Goal: Information Seeking & Learning: Learn about a topic

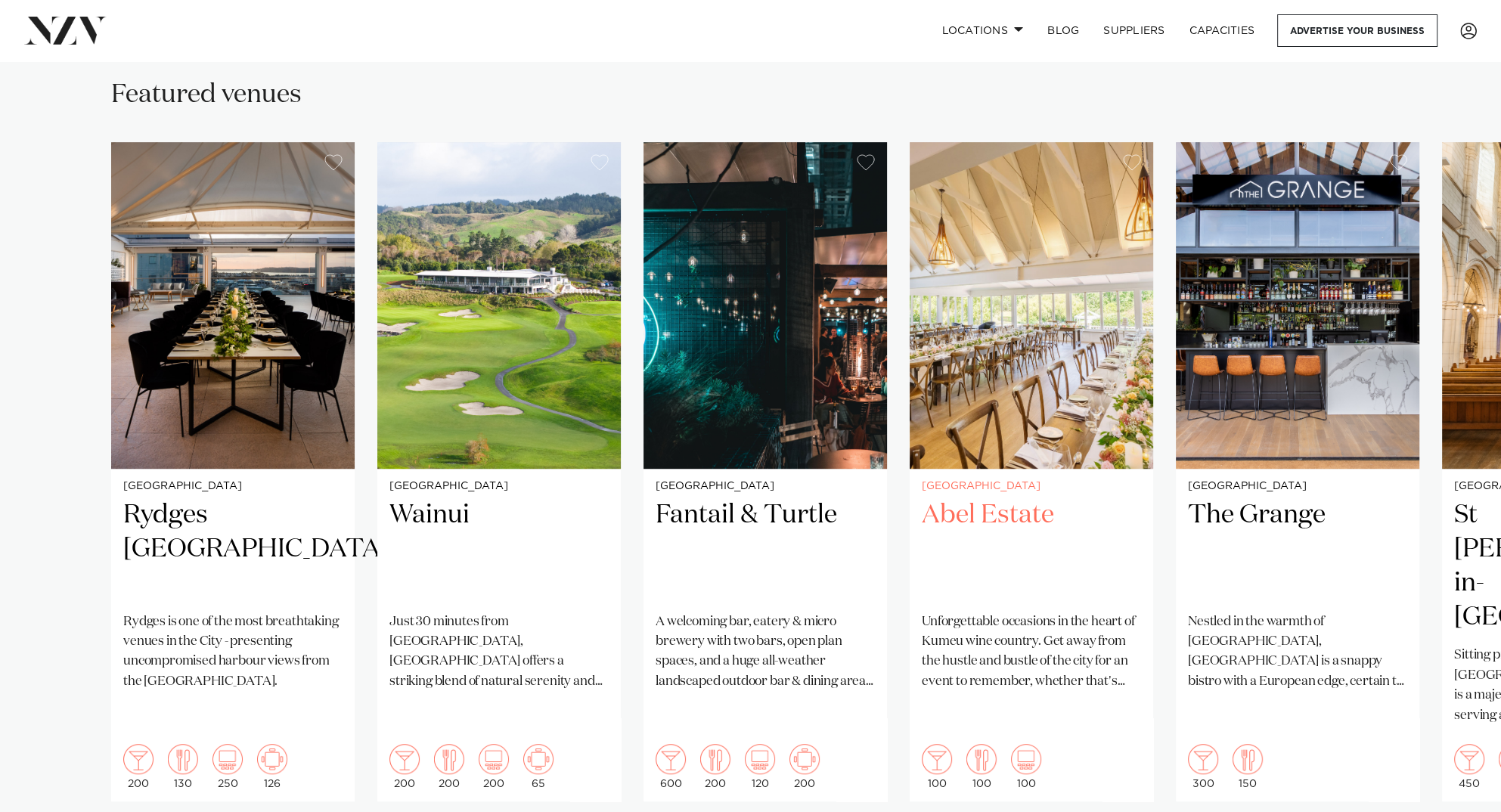
scroll to position [1058, 0]
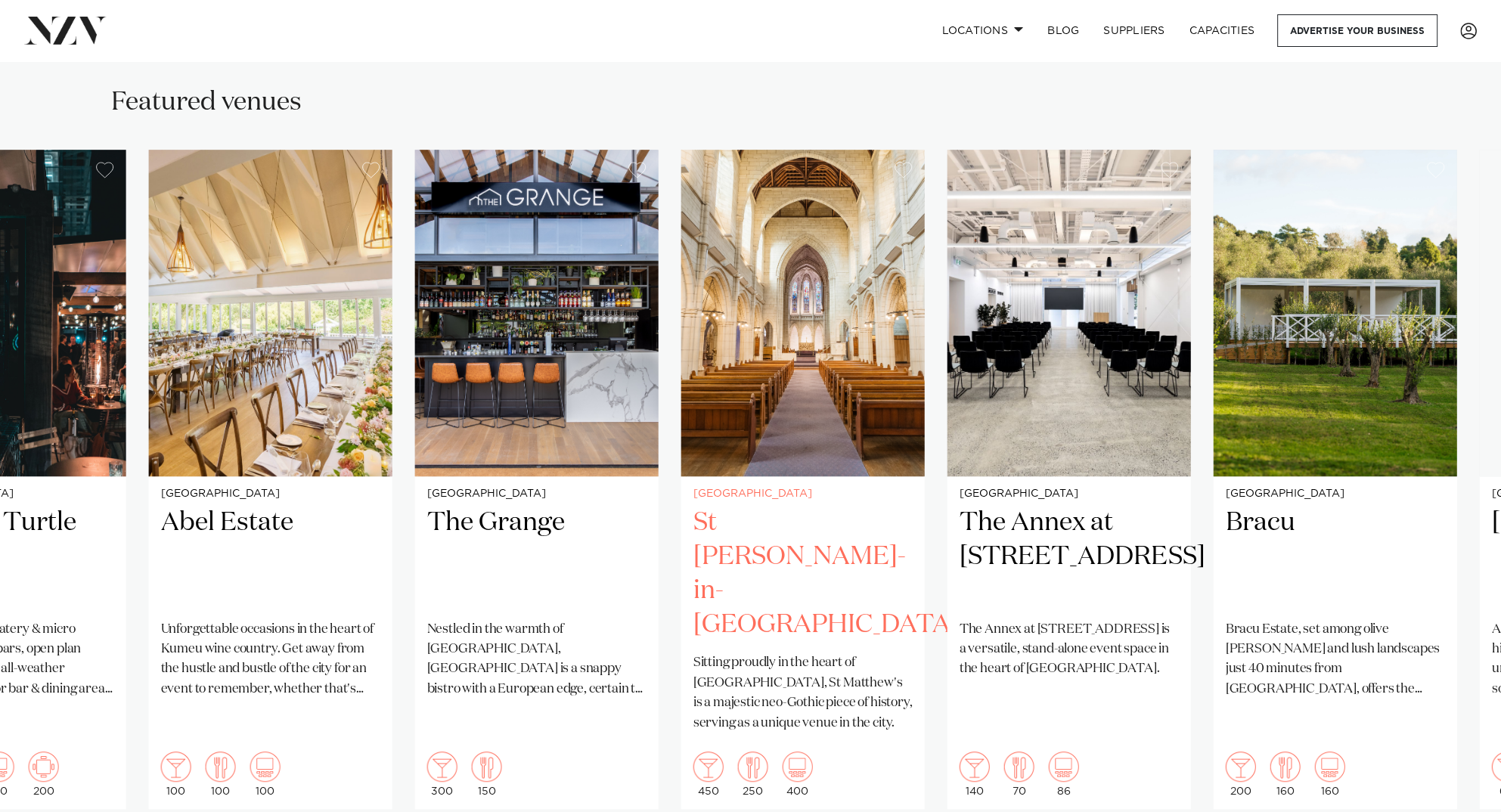
click at [683, 413] on img "6 / 26" at bounding box center [802, 313] width 243 height 326
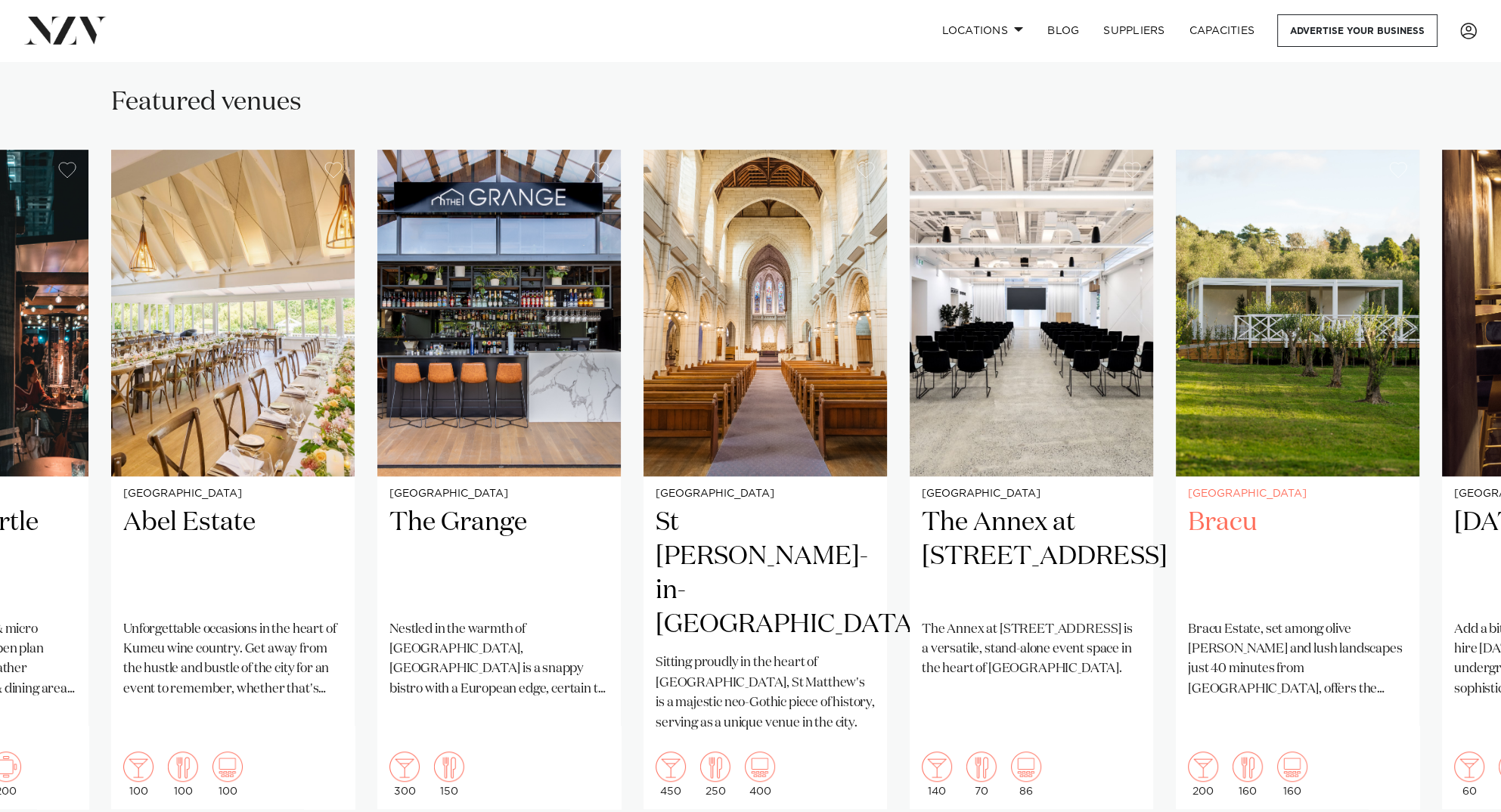
click at [626, 454] on swiper-container "[GEOGRAPHIC_DATA] [GEOGRAPHIC_DATA] [GEOGRAPHIC_DATA] [GEOGRAPHIC_DATA] is one …" at bounding box center [750, 516] width 1501 height 732
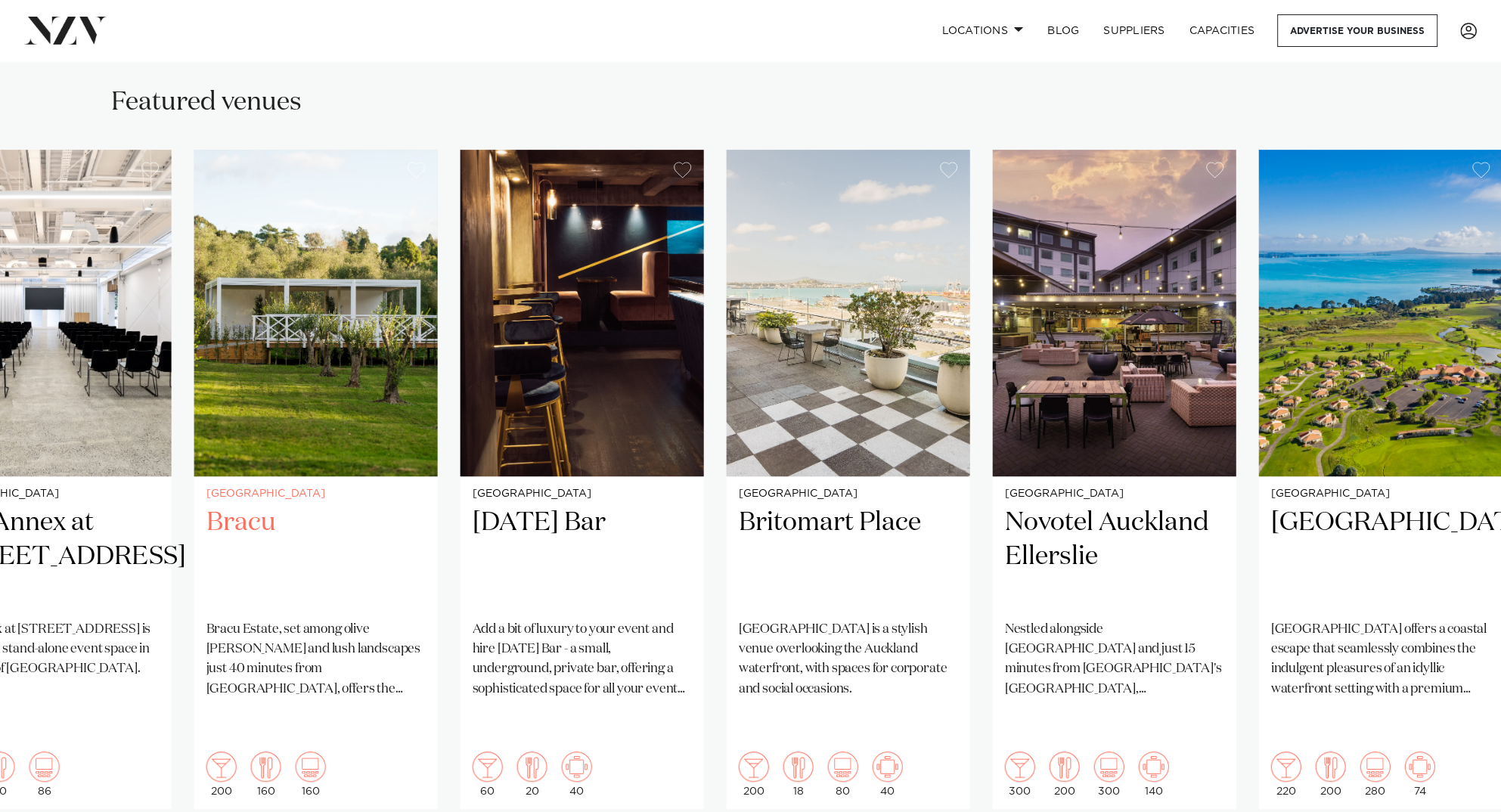
click at [282, 428] on img "8 / 26" at bounding box center [316, 313] width 243 height 326
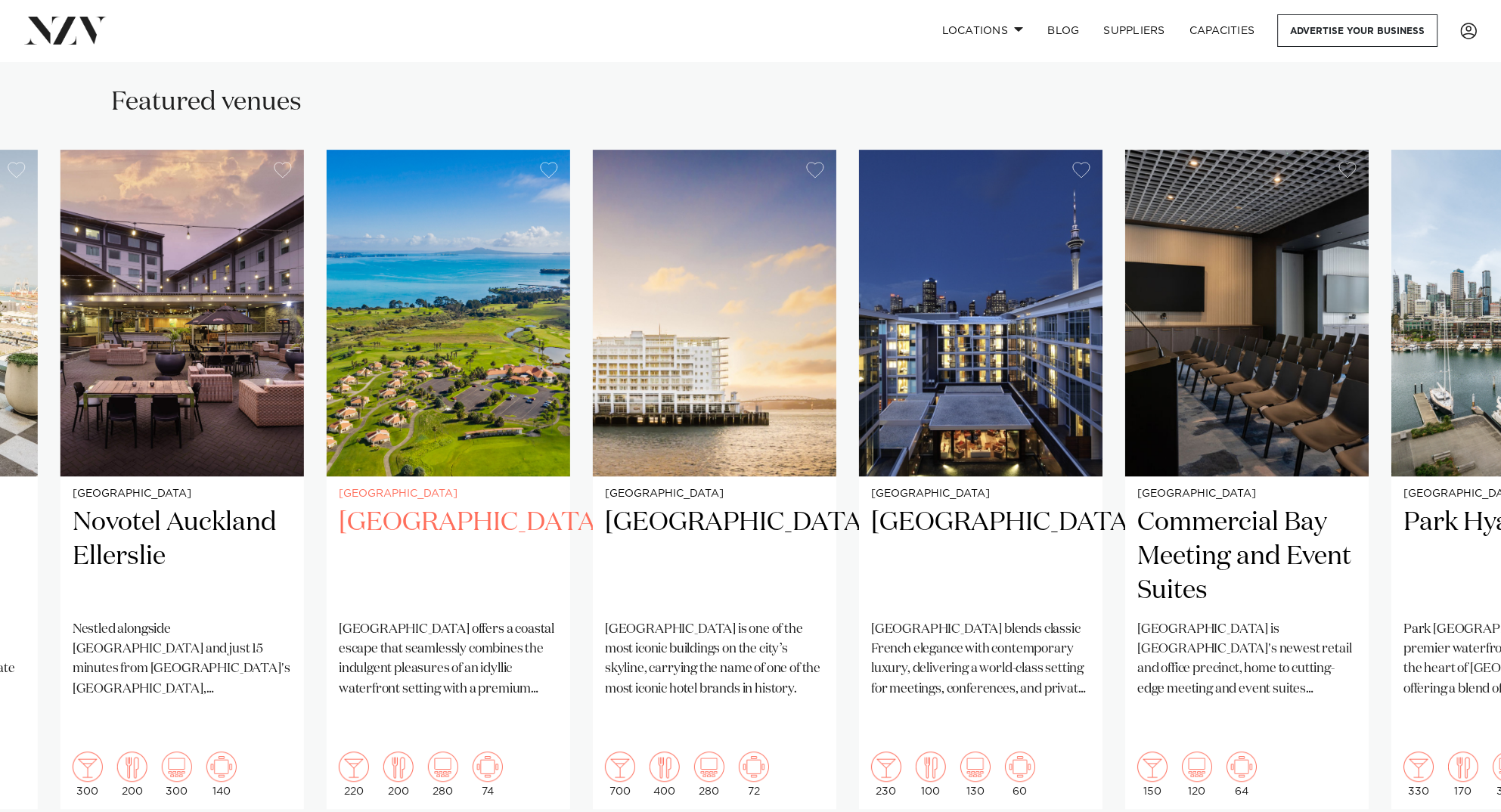
click at [506, 484] on div "[GEOGRAPHIC_DATA] [GEOGRAPHIC_DATA] offers a coastal escape that seamlessly com…" at bounding box center [448, 642] width 243 height 333
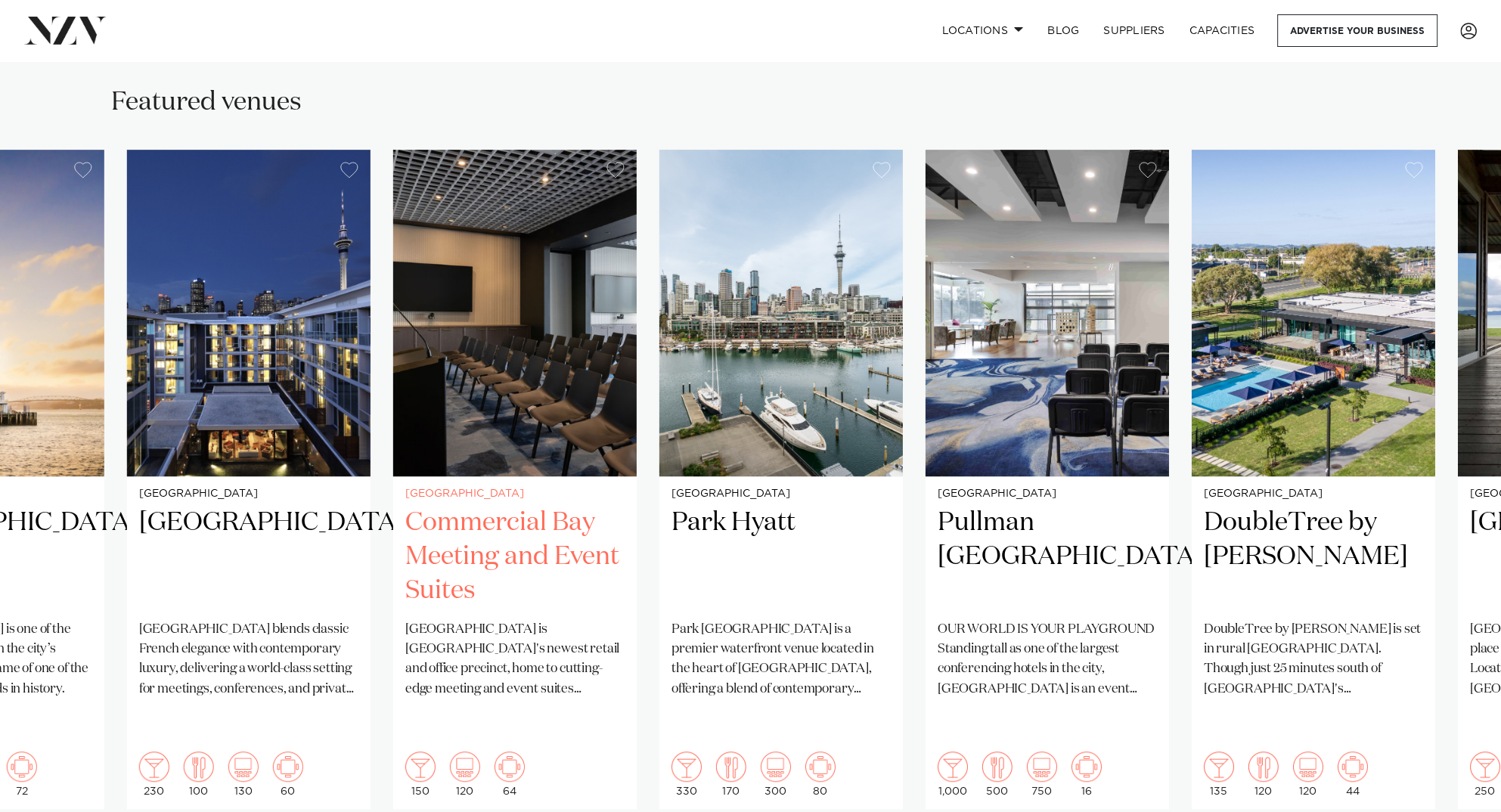
click at [507, 476] on div "Auckland Commercial Bay Meeting and Event Suites [GEOGRAPHIC_DATA] is [GEOGRAPH…" at bounding box center [514, 642] width 243 height 333
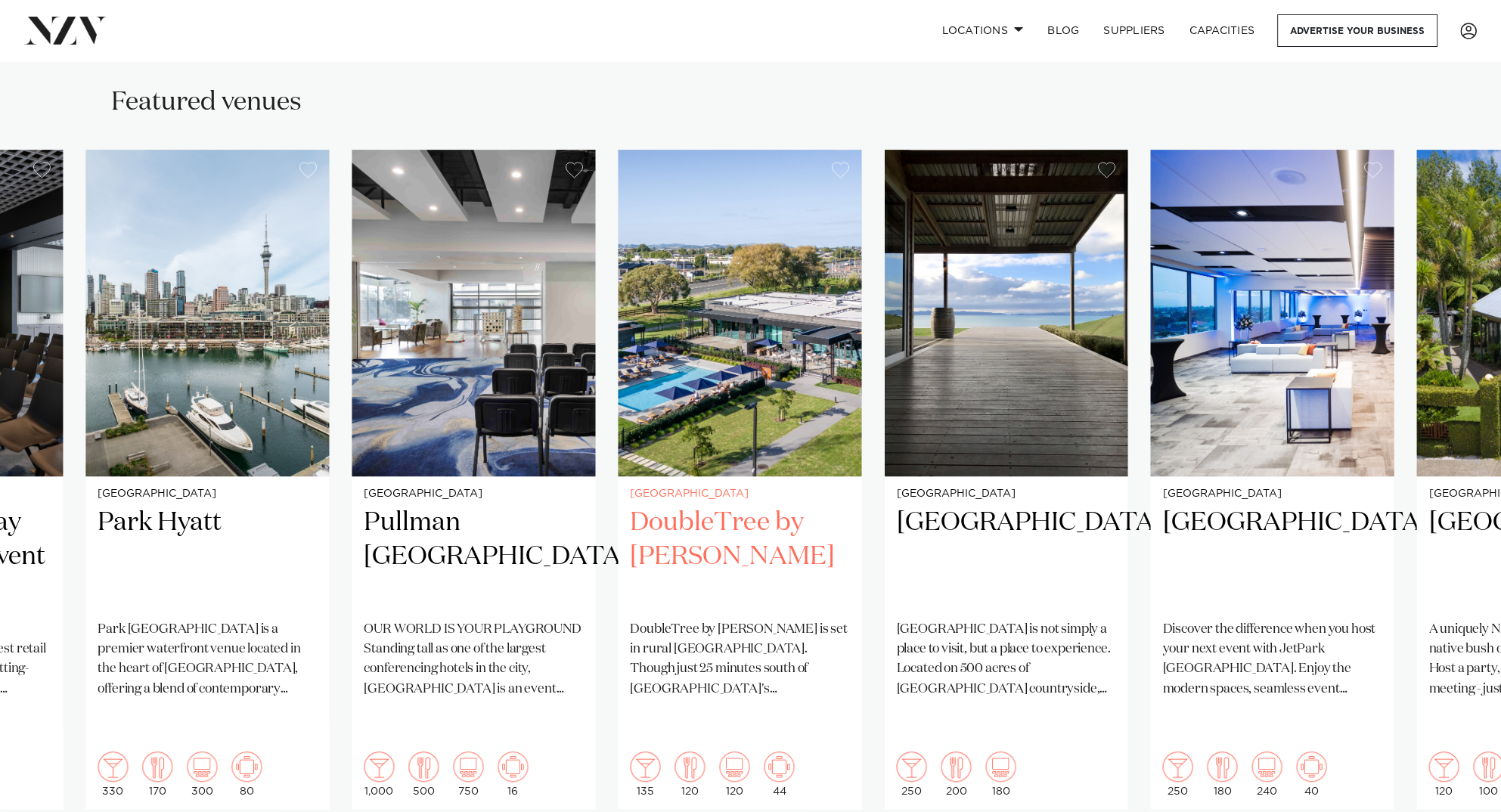
click at [700, 449] on img "18 / 26" at bounding box center [739, 313] width 243 height 326
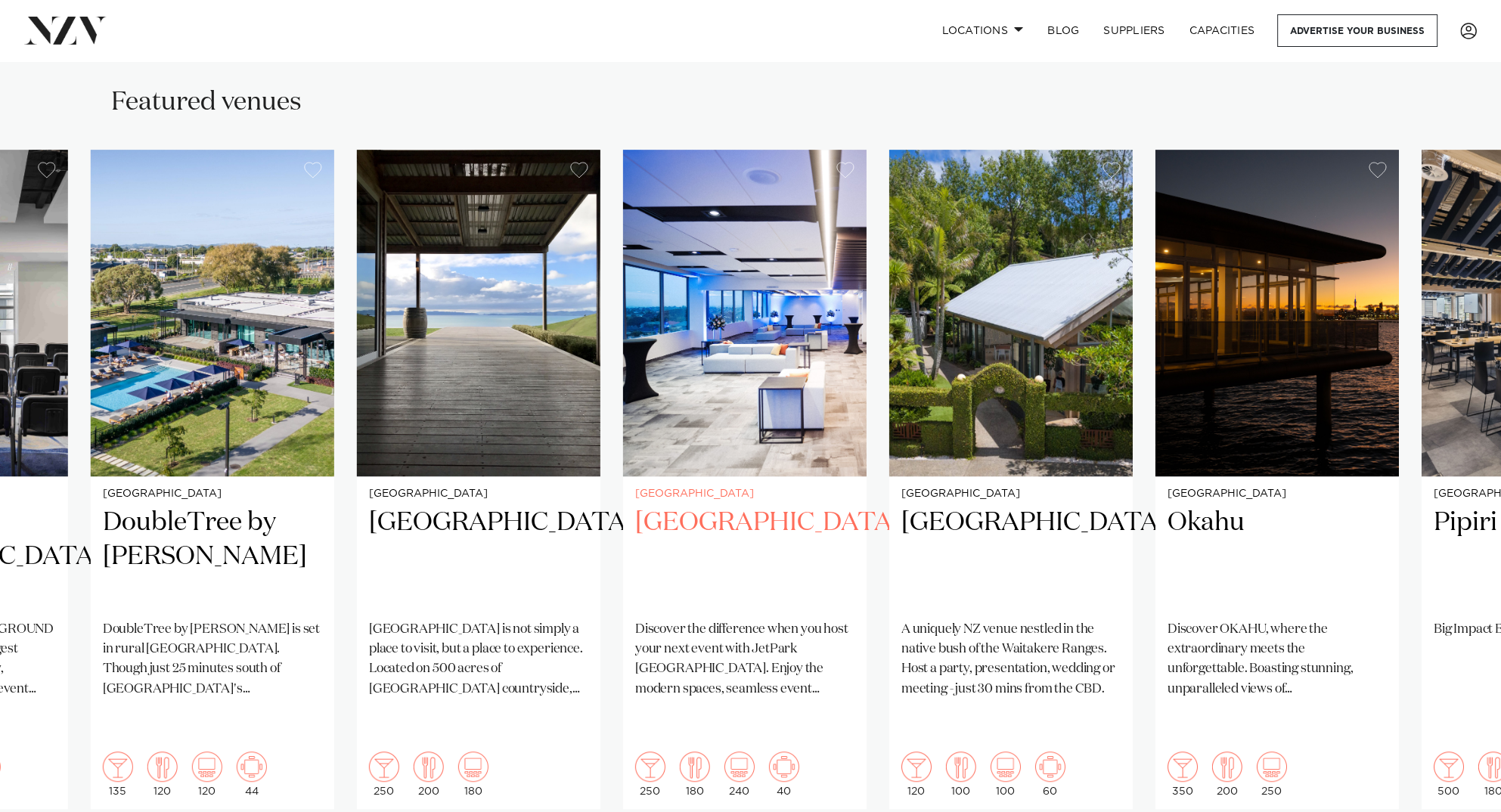
click at [727, 480] on link "[GEOGRAPHIC_DATA] Discover the difference when you host your next event with Je…" at bounding box center [744, 479] width 243 height 659
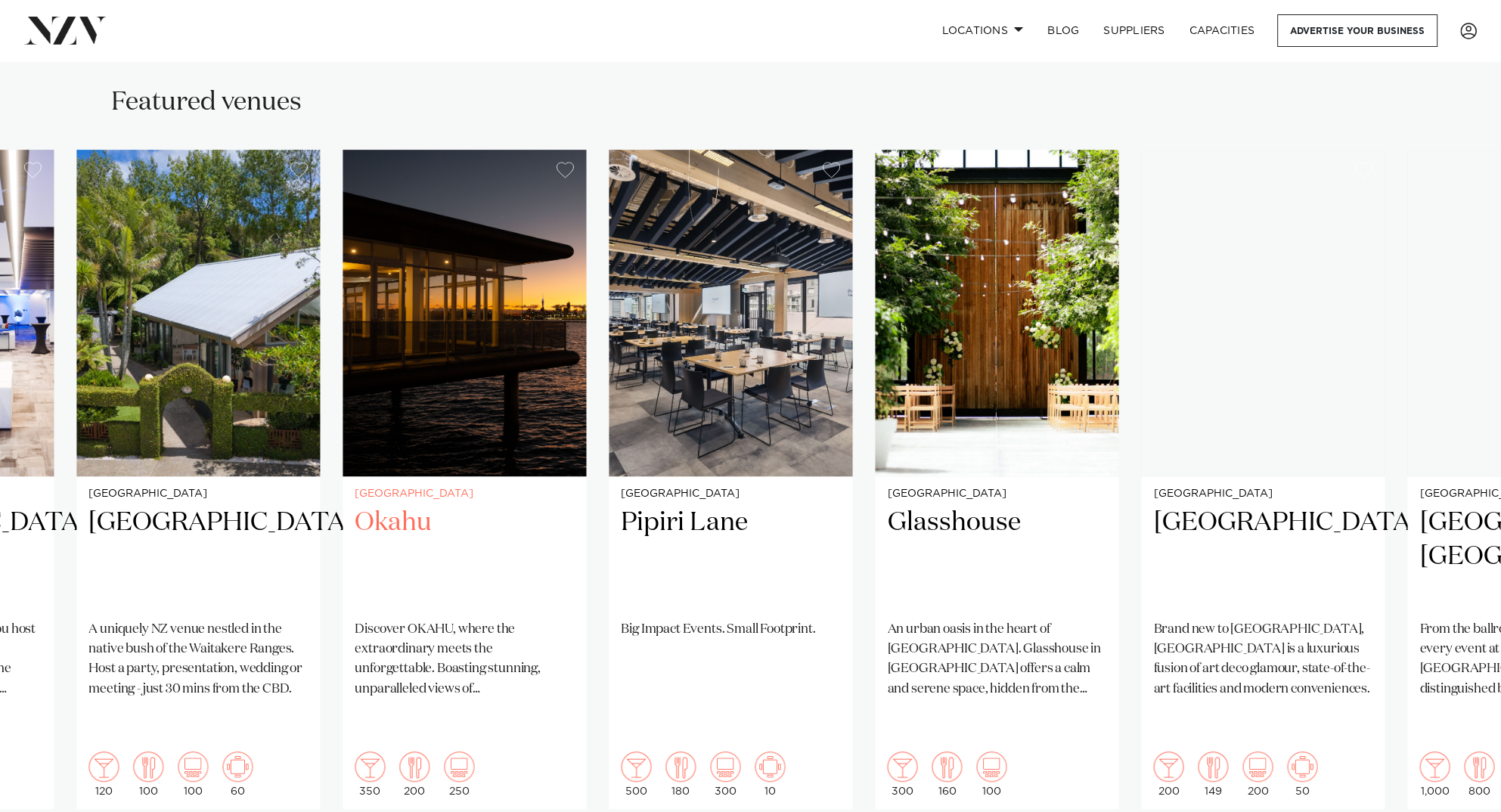
click at [515, 476] on div "Auckland Okahu Discover [PERSON_NAME], where the extraordinary meets the unforg…" at bounding box center [464, 642] width 243 height 333
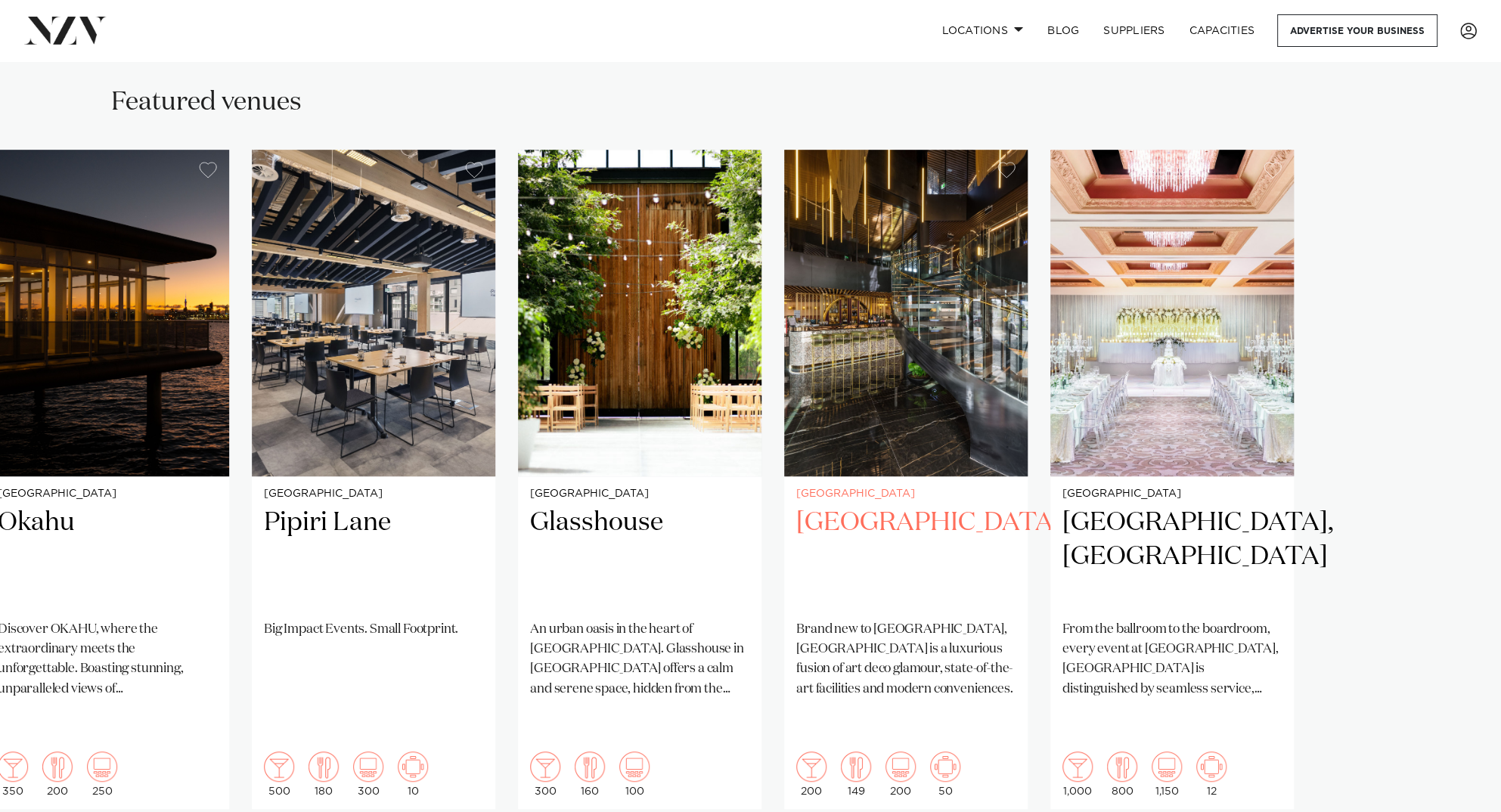
click at [0, 0] on slot "[GEOGRAPHIC_DATA] [GEOGRAPHIC_DATA] [GEOGRAPHIC_DATA] [GEOGRAPHIC_DATA] is one …" at bounding box center [0, 0] width 0 height 0
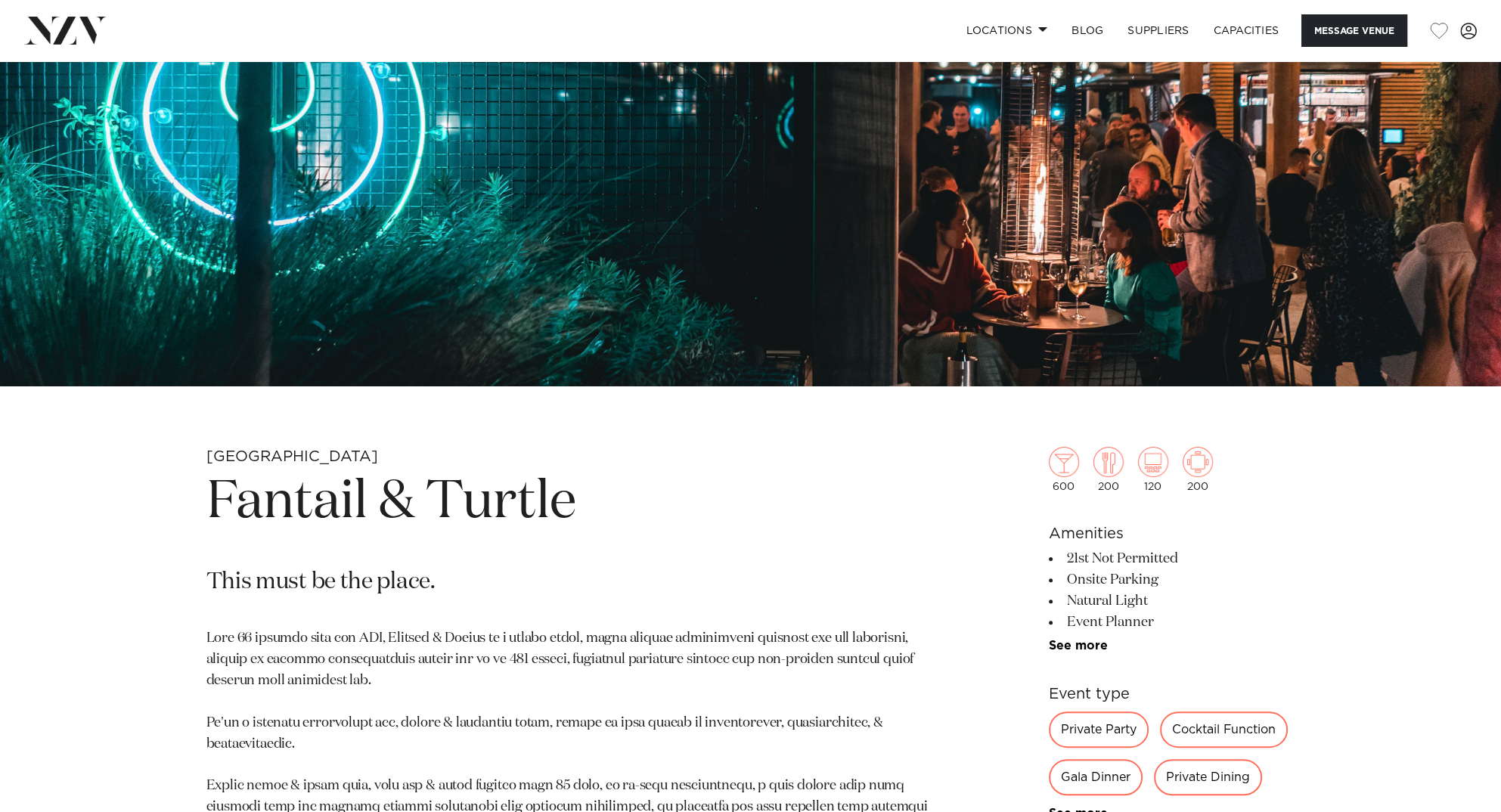
scroll to position [831, 0]
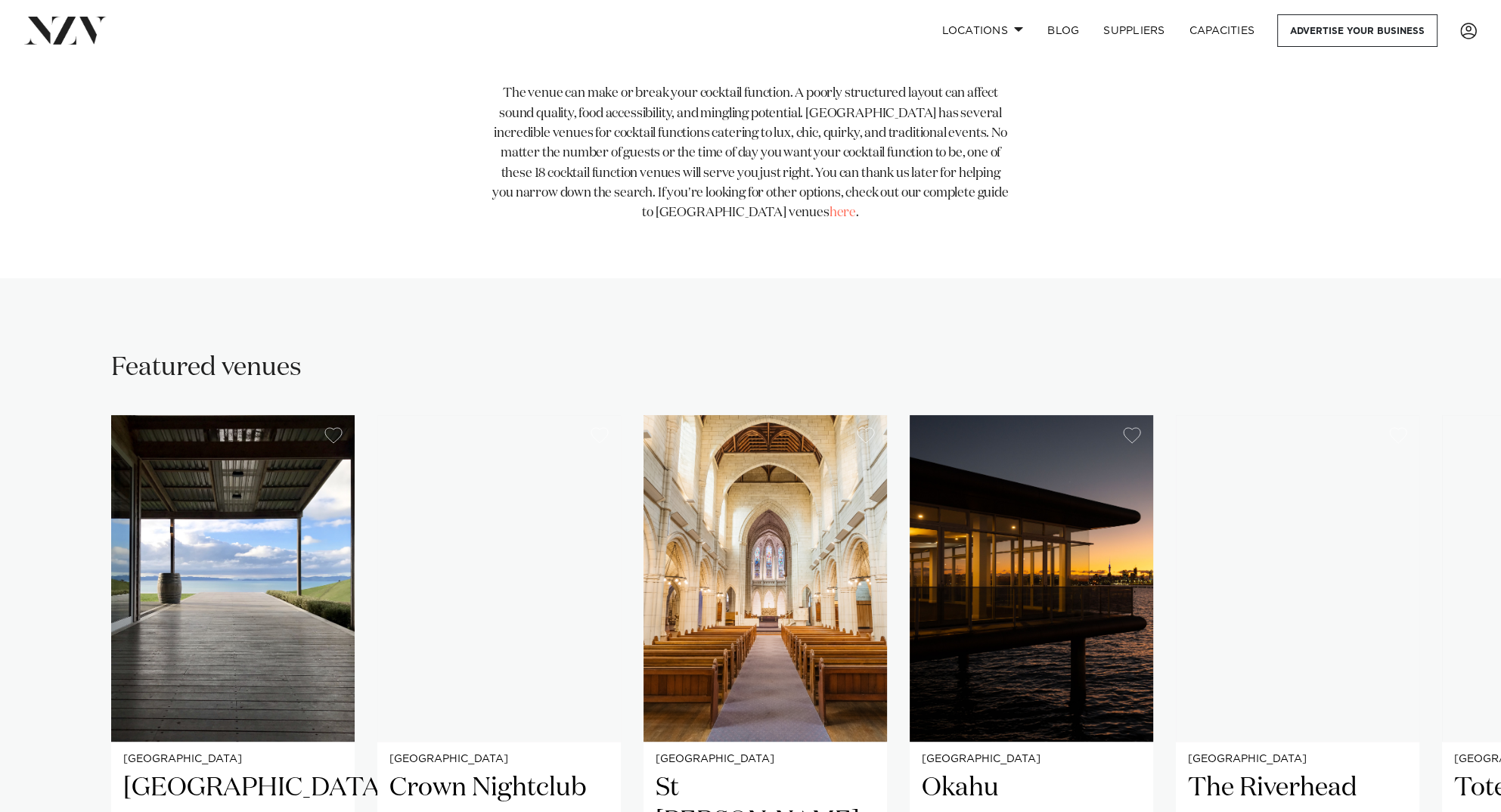
scroll to position [907, 0]
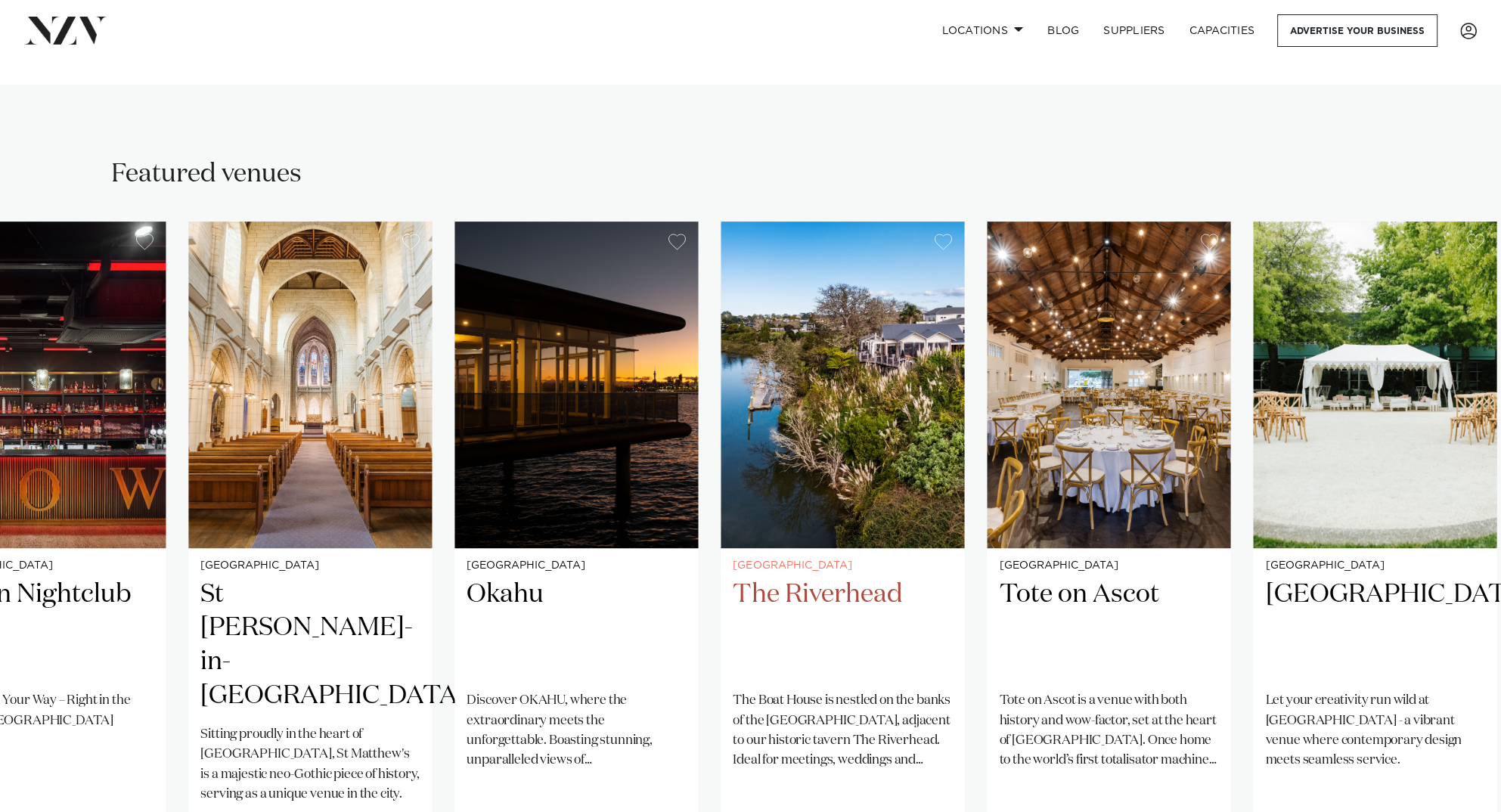
click at [720, 507] on img "5 / 32" at bounding box center [842, 384] width 243 height 326
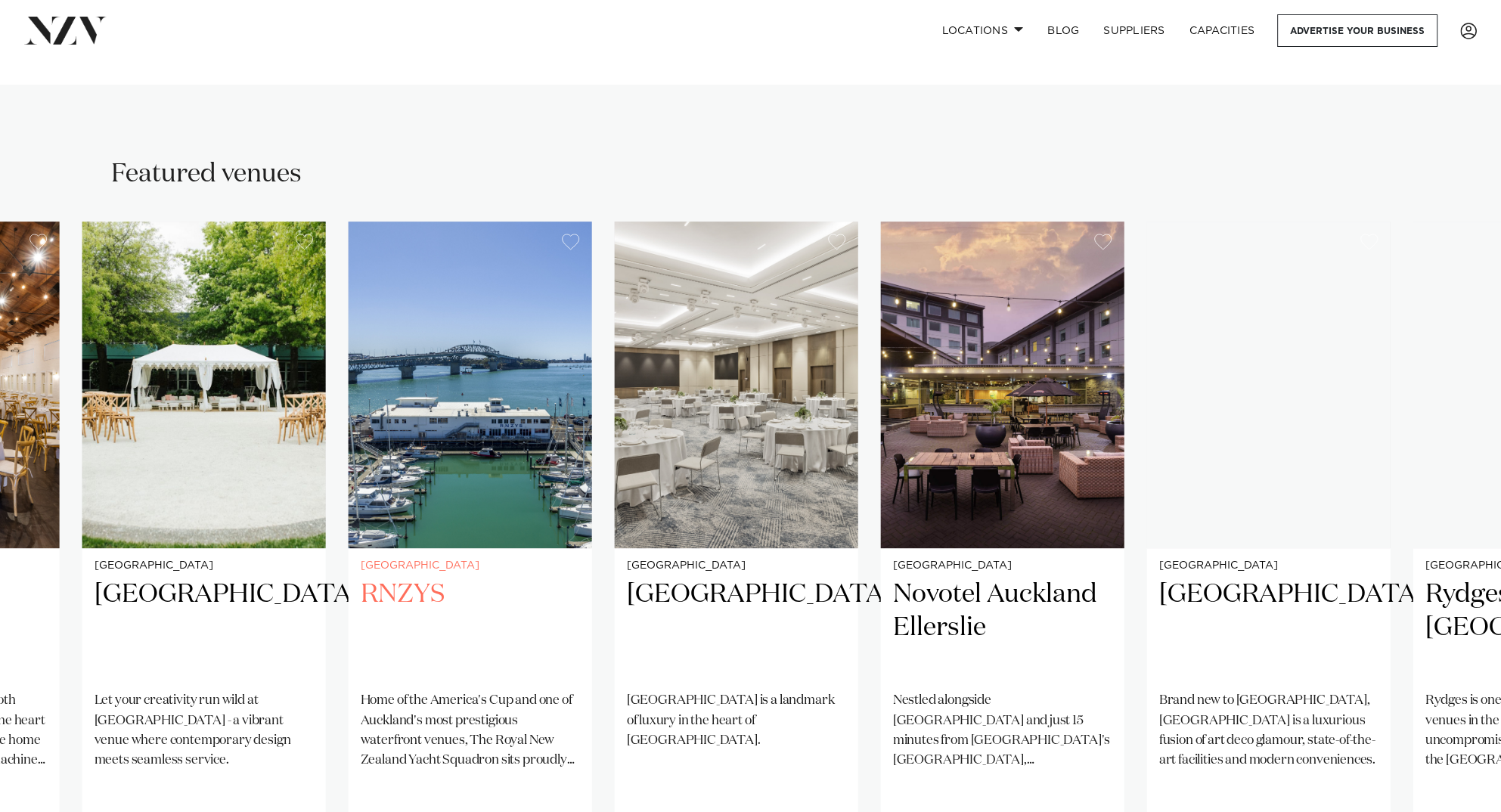
click at [420, 516] on img "8 / 32" at bounding box center [469, 384] width 243 height 326
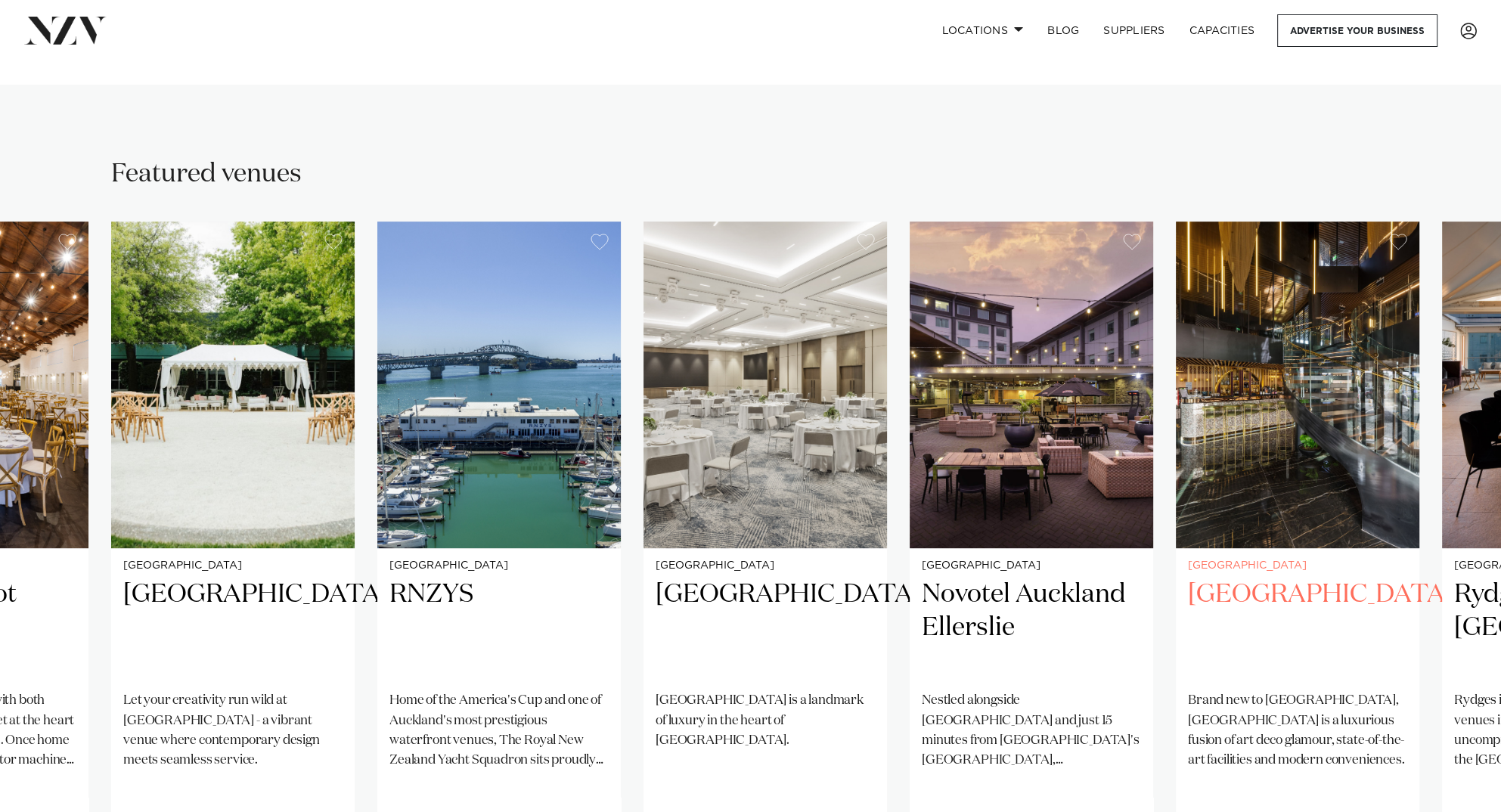
click at [642, 601] on swiper-container "Auckland Kauri Bay Kauri Bay is not simply a place to visit, but a place to exp…" at bounding box center [750, 587] width 1501 height 732
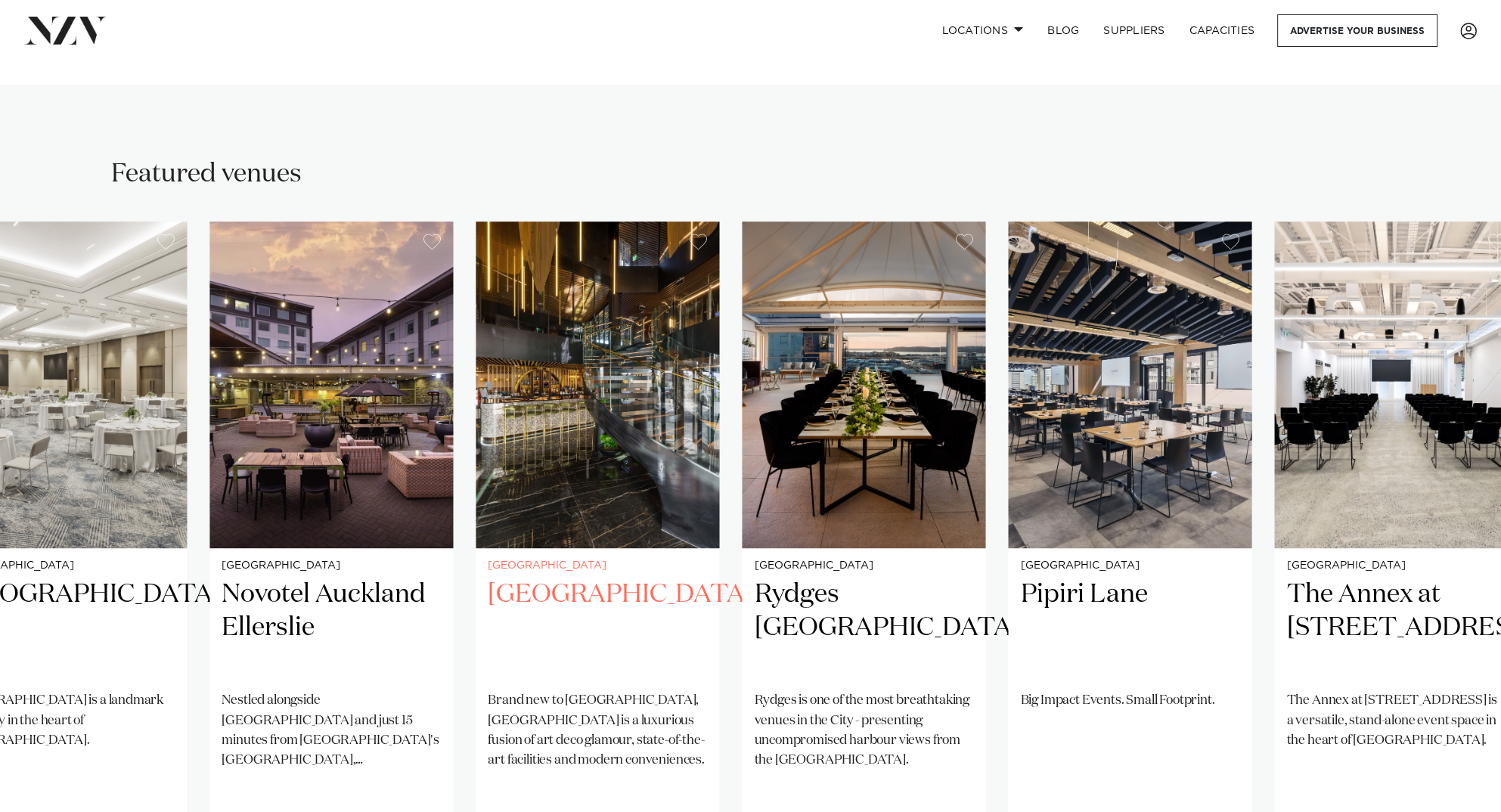
click at [457, 523] on swiper-container "Auckland Kauri Bay Kauri Bay is not simply a place to visit, but a place to exp…" at bounding box center [750, 587] width 1501 height 732
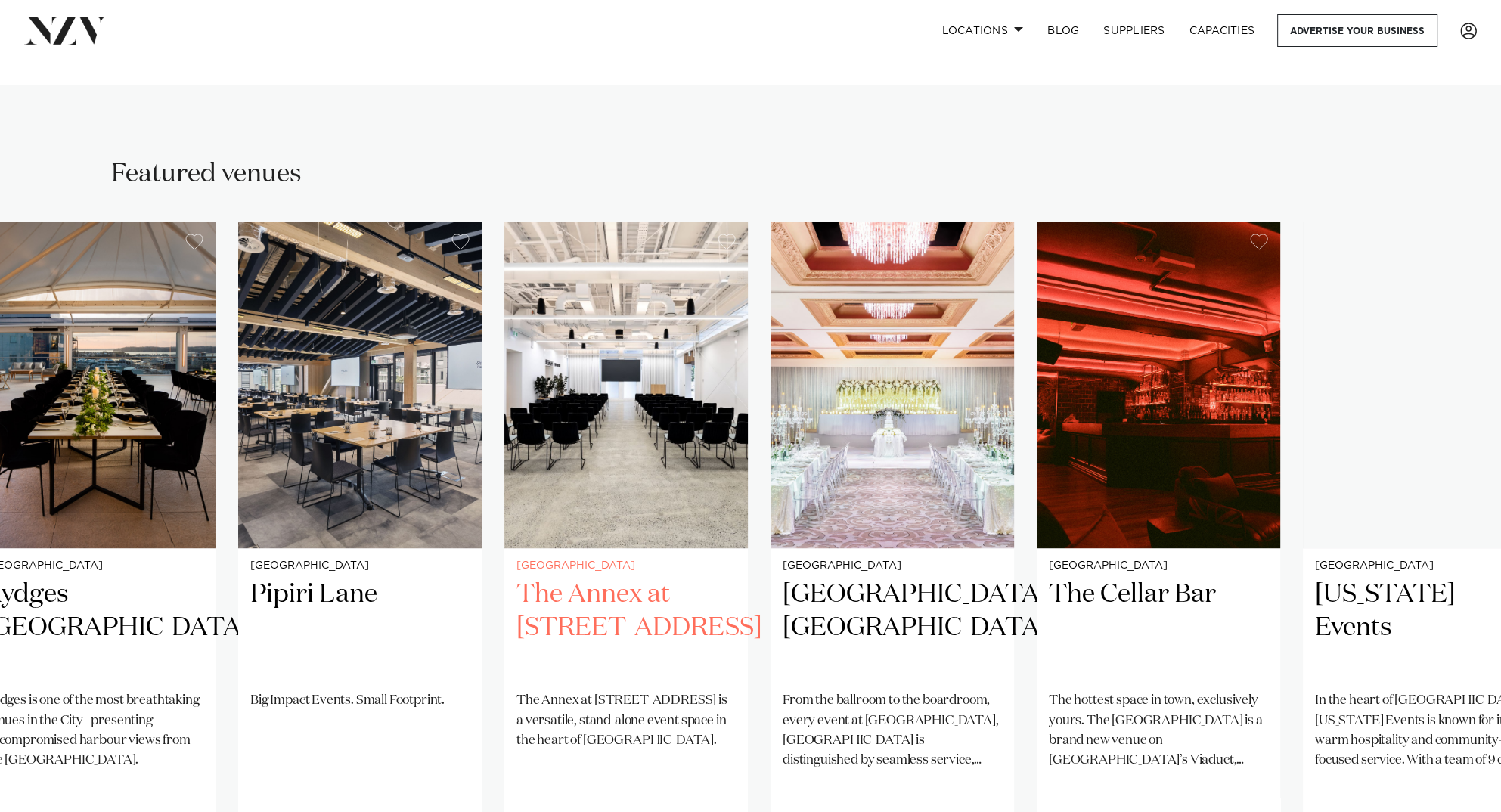
click at [618, 513] on img "14 / 32" at bounding box center [625, 384] width 243 height 326
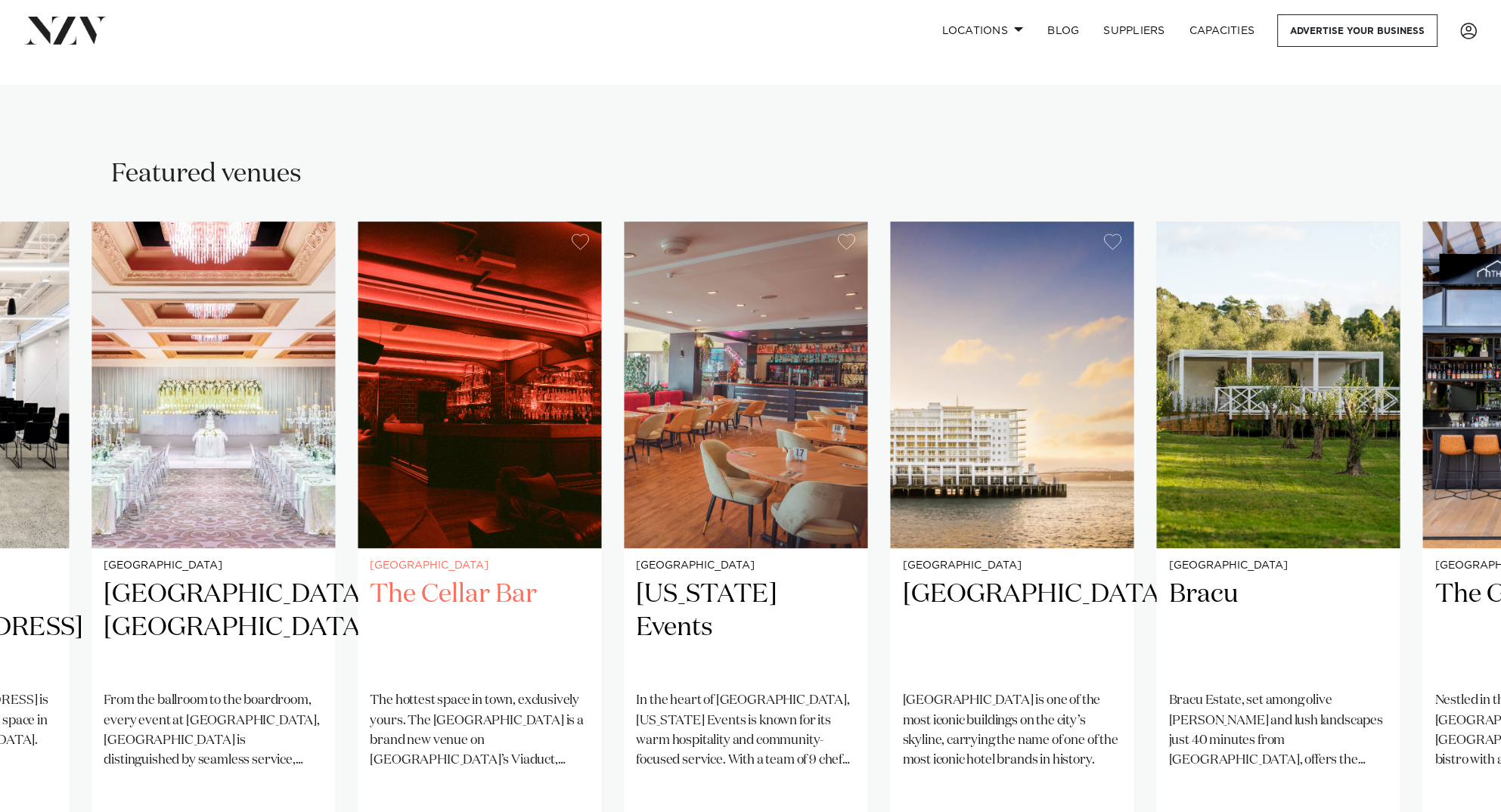
click at [524, 469] on img "16 / 32" at bounding box center [479, 384] width 243 height 326
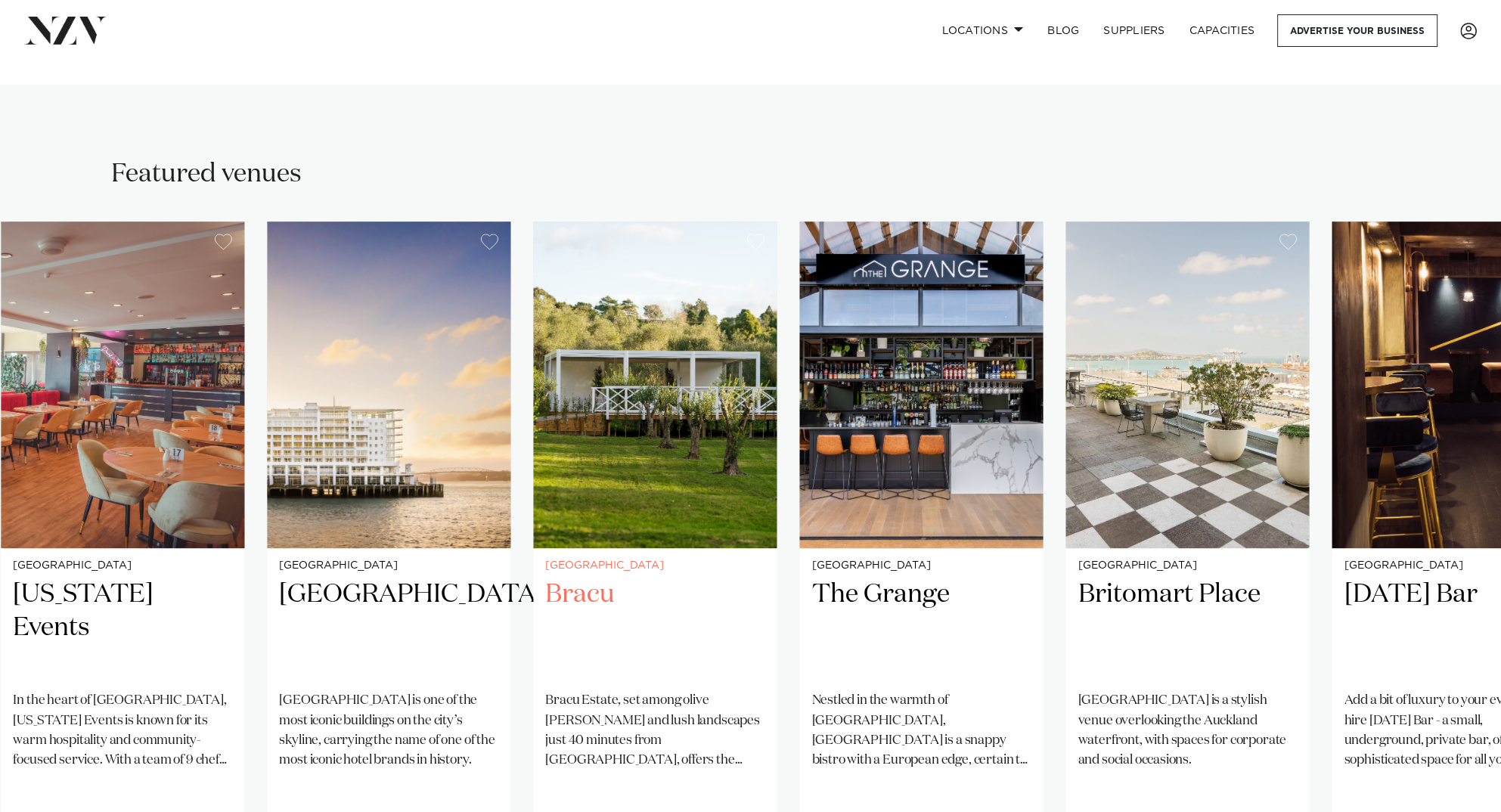
click at [642, 499] on img "19 / 32" at bounding box center [654, 384] width 243 height 326
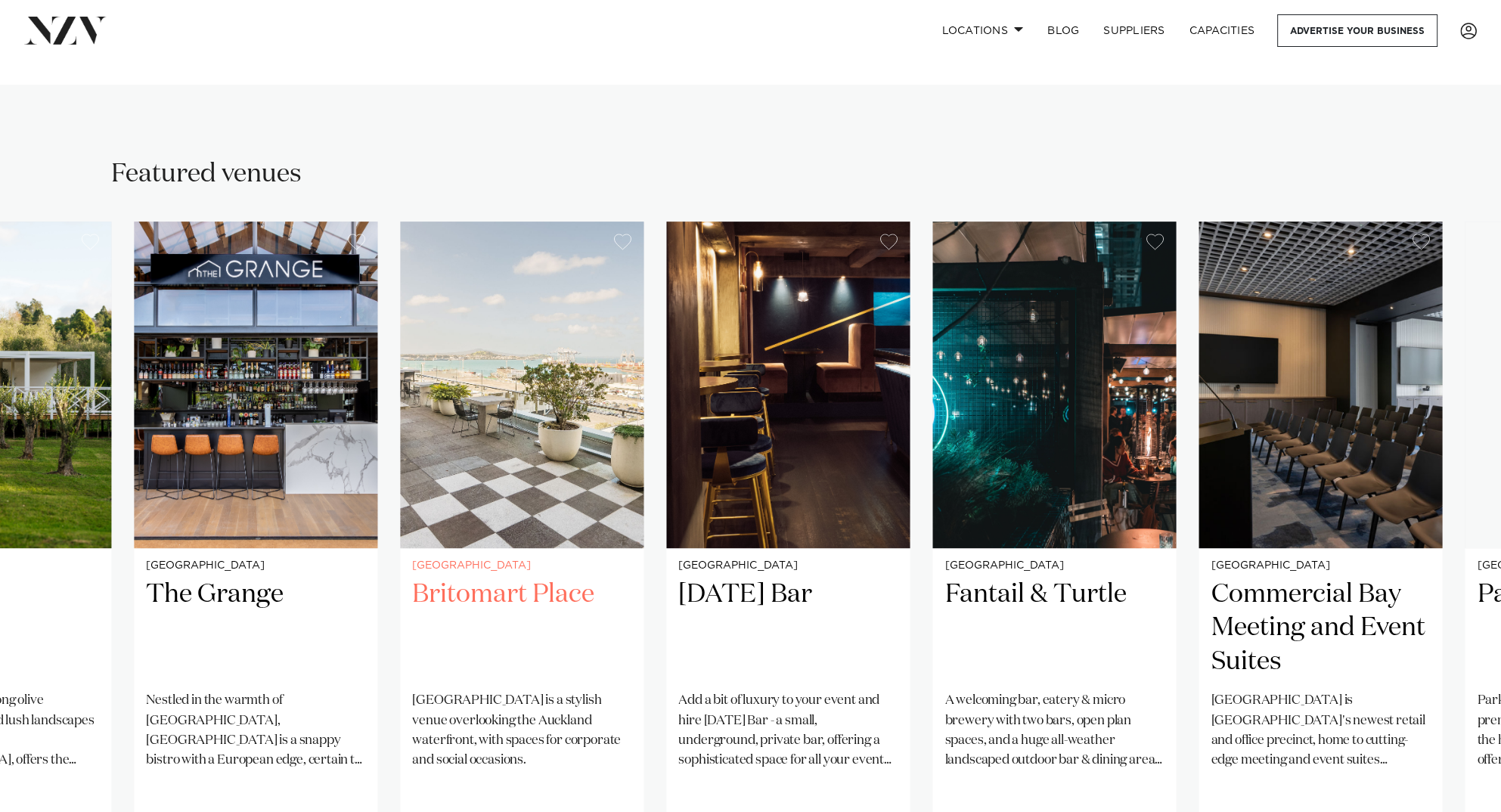
click at [598, 501] on img "21 / 32" at bounding box center [521, 384] width 243 height 326
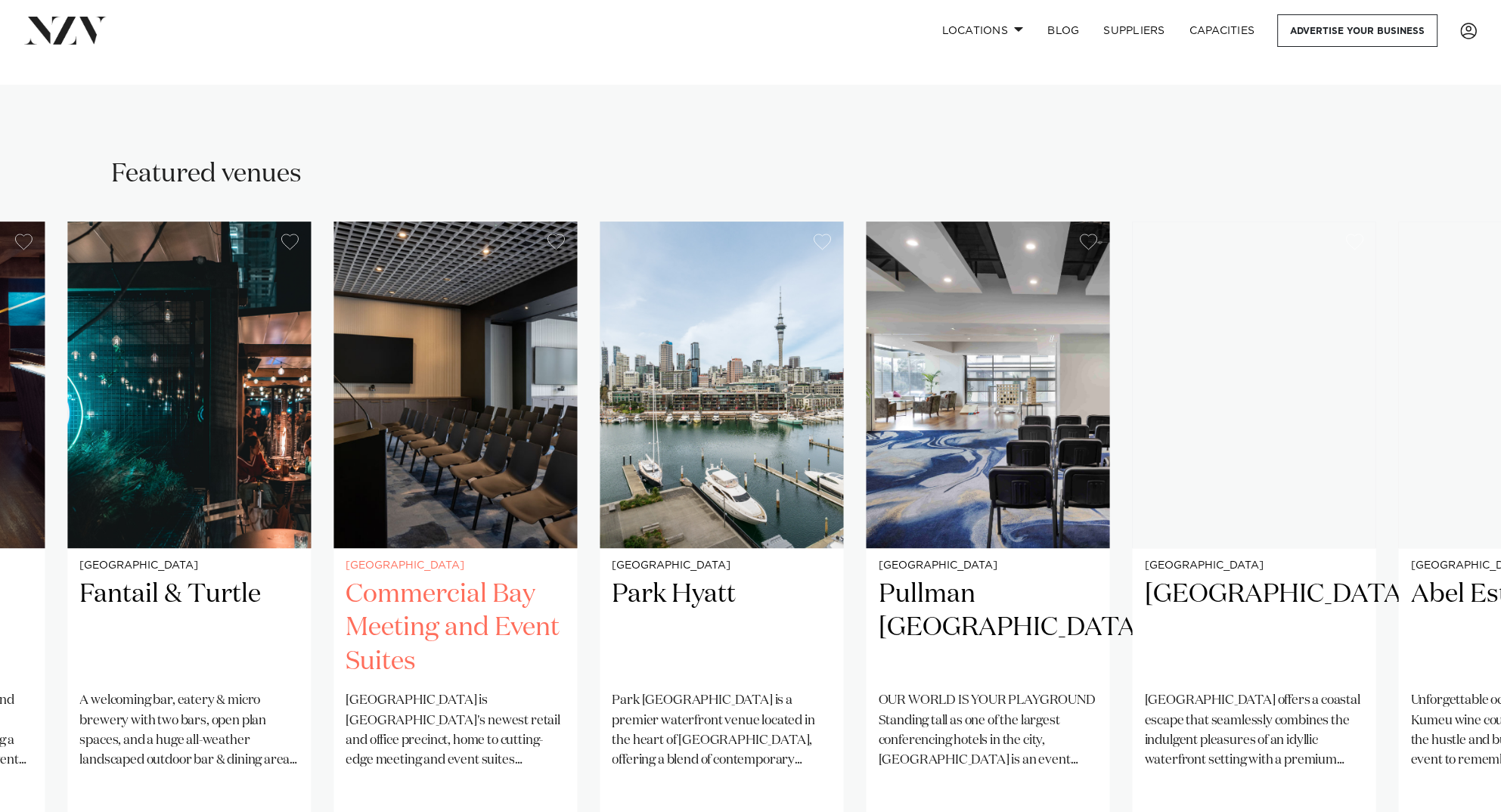
click at [503, 533] on img "24 / 32" at bounding box center [455, 384] width 243 height 326
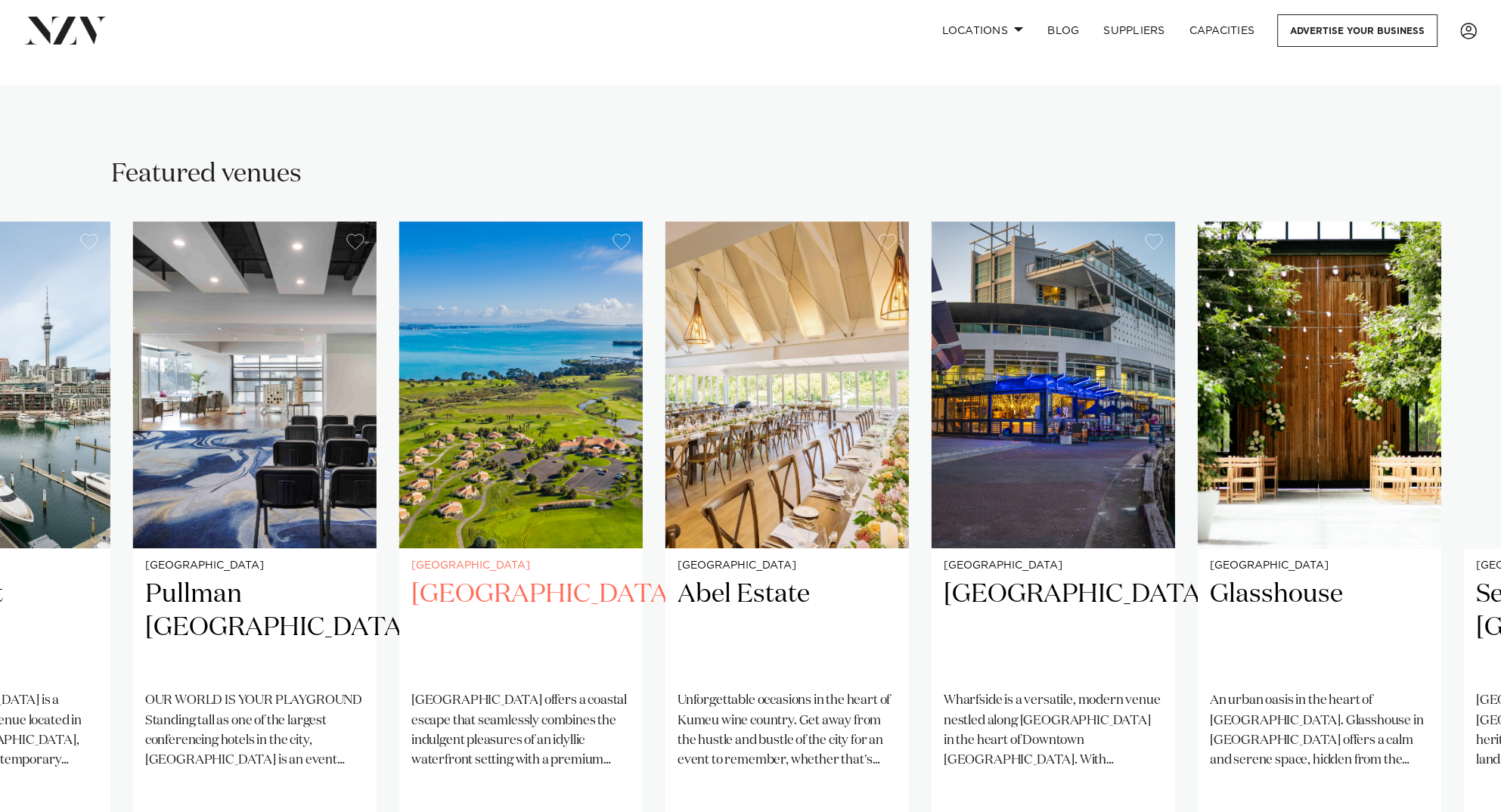
click at [566, 502] on img "27 / 32" at bounding box center [520, 384] width 243 height 326
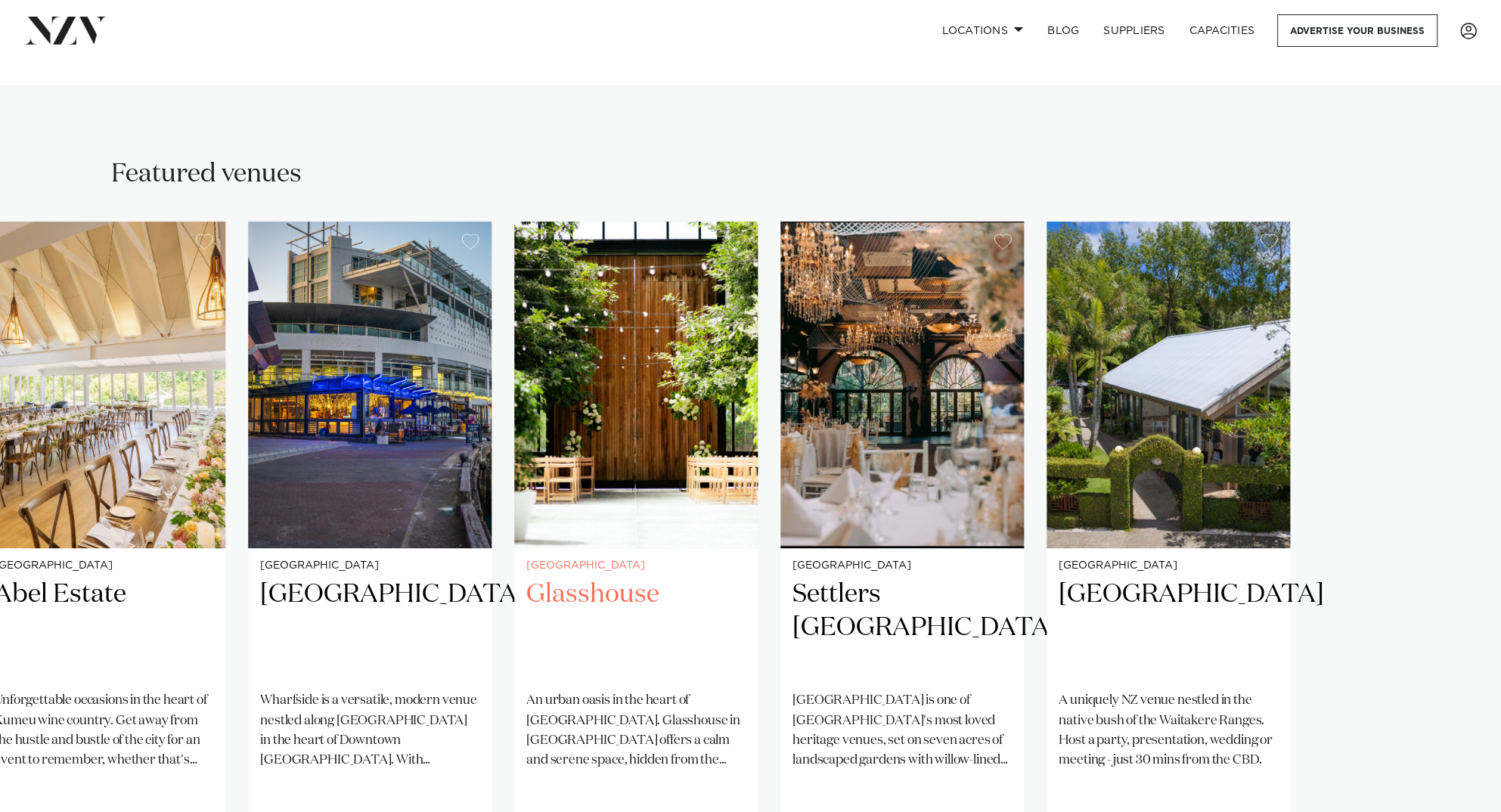
click at [591, 496] on img "30 / 32" at bounding box center [635, 384] width 243 height 326
